Goal: Check status: Check status

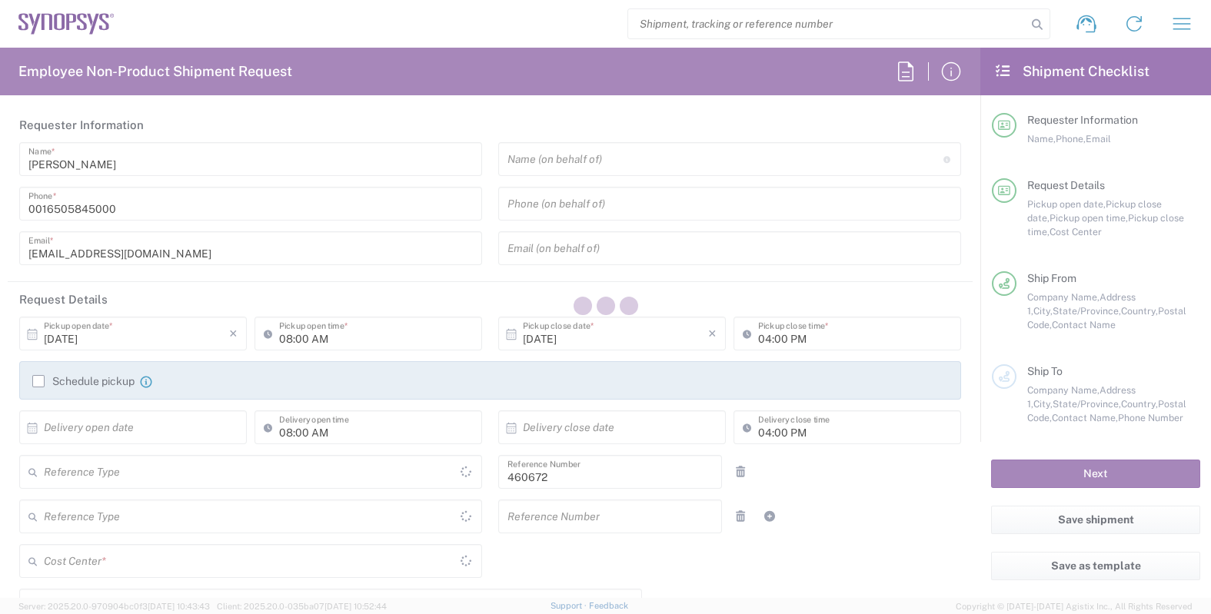
type input "Delivered at Place"
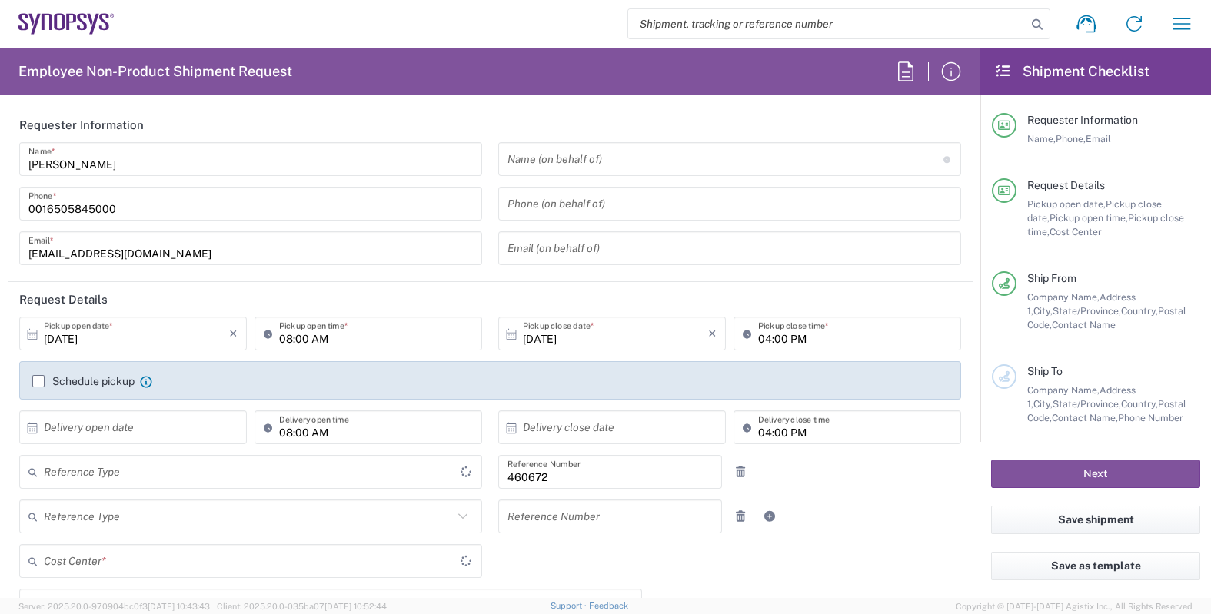
type input "US01, FIN, Distri 460672"
type input "[GEOGRAPHIC_DATA]"
type input "Department"
type input "[US_STATE]"
type input "[GEOGRAPHIC_DATA]"
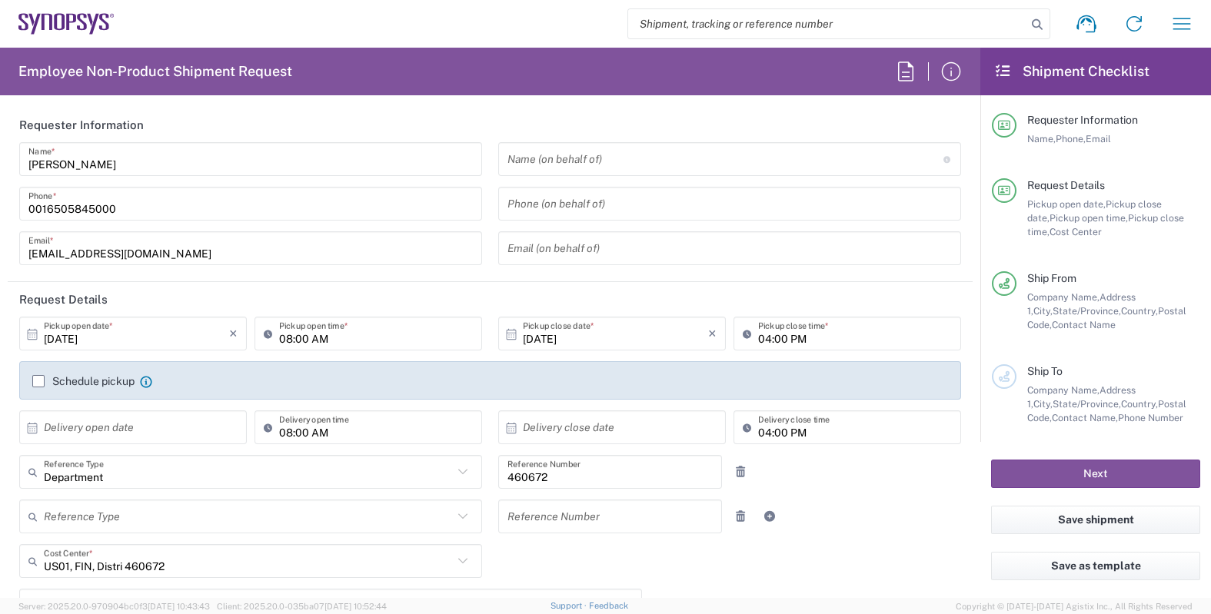
type input "Headquarters USSV"
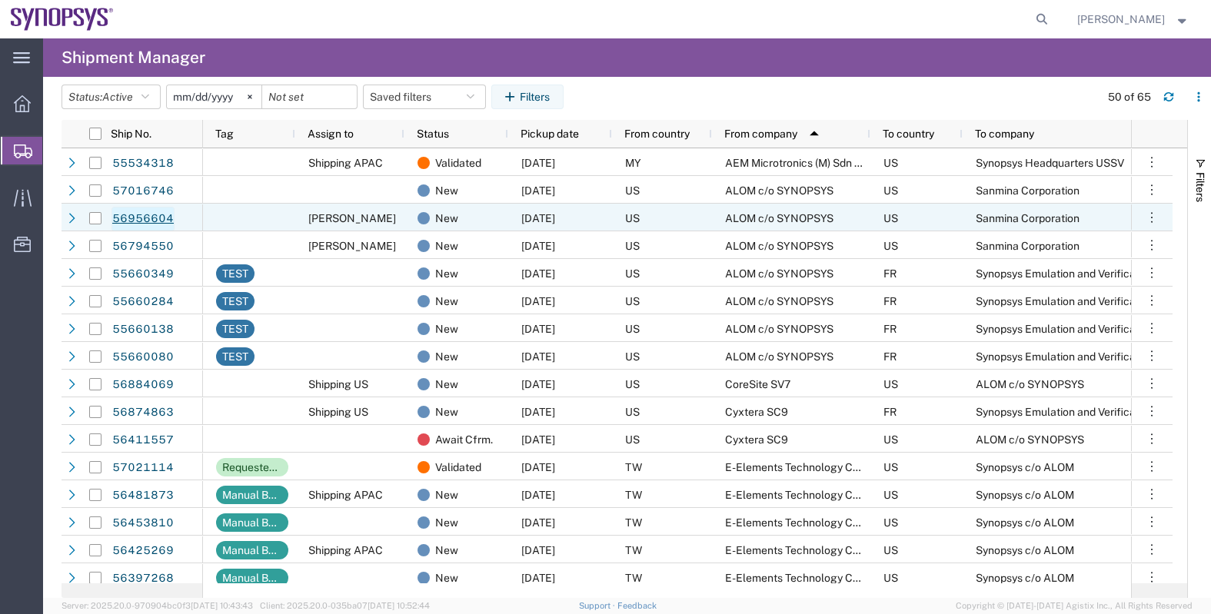
click at [156, 216] on link "56956604" at bounding box center [142, 219] width 63 height 25
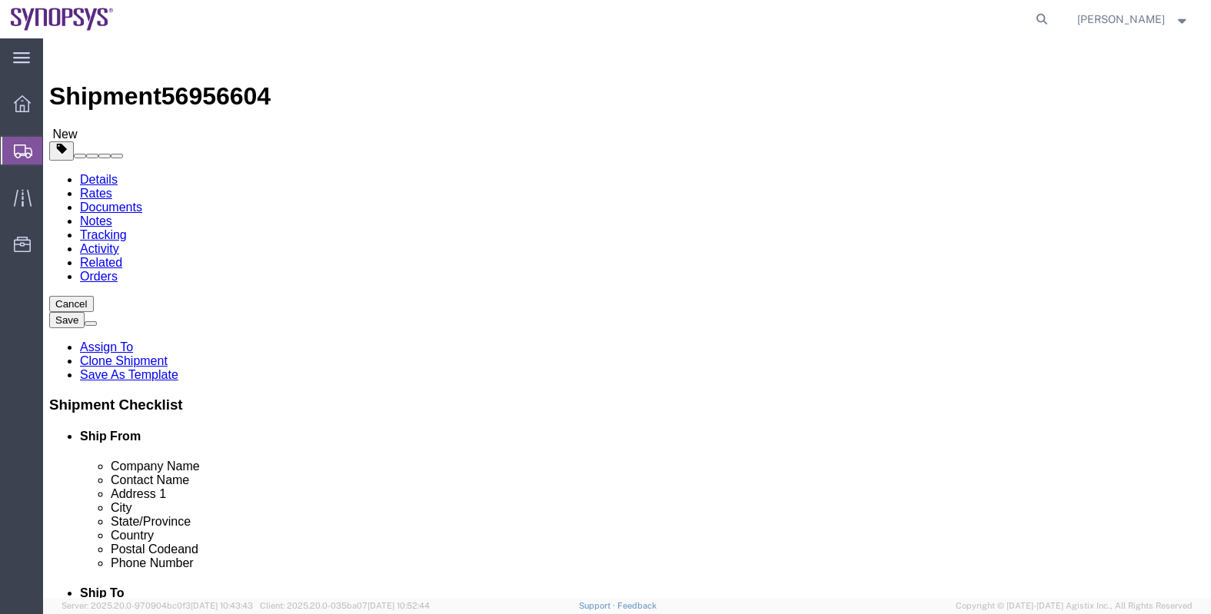
select select
click icon
click link "Documents"
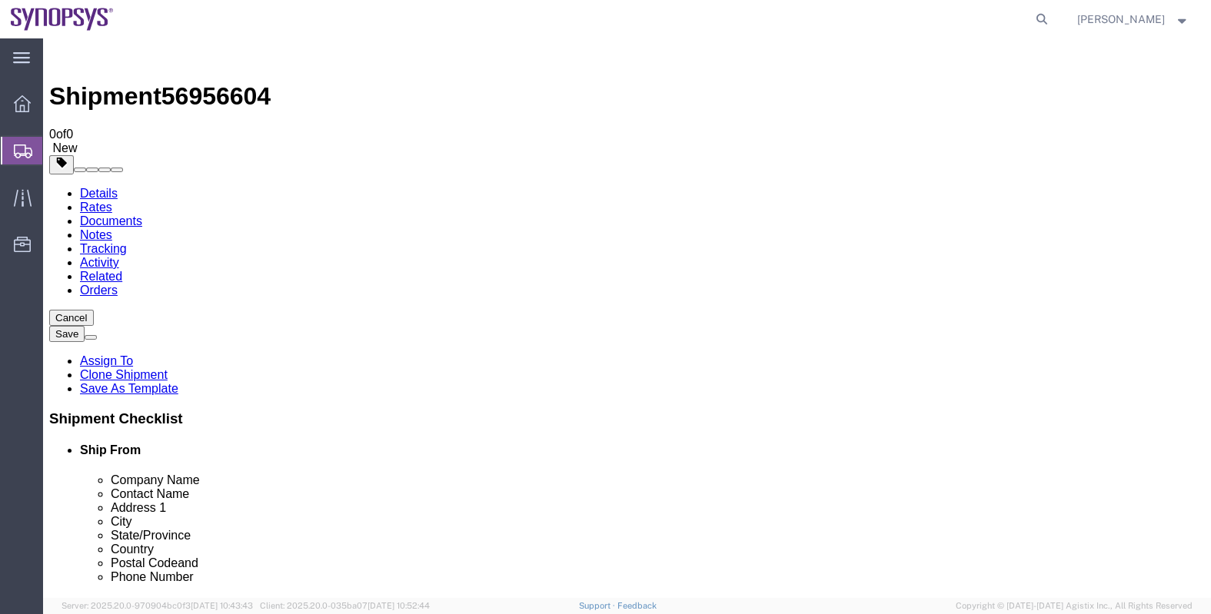
click at [219, 82] on span "56956604" at bounding box center [215, 96] width 109 height 28
copy span "56956604"
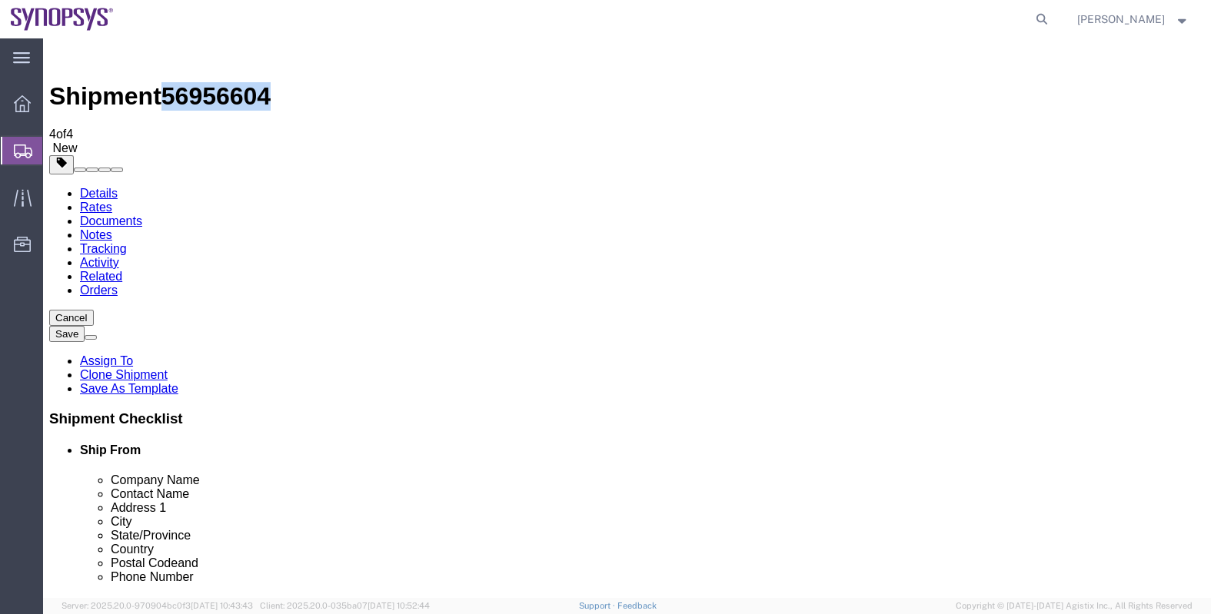
copy span "56956604"
